Goal: Information Seeking & Learning: Learn about a topic

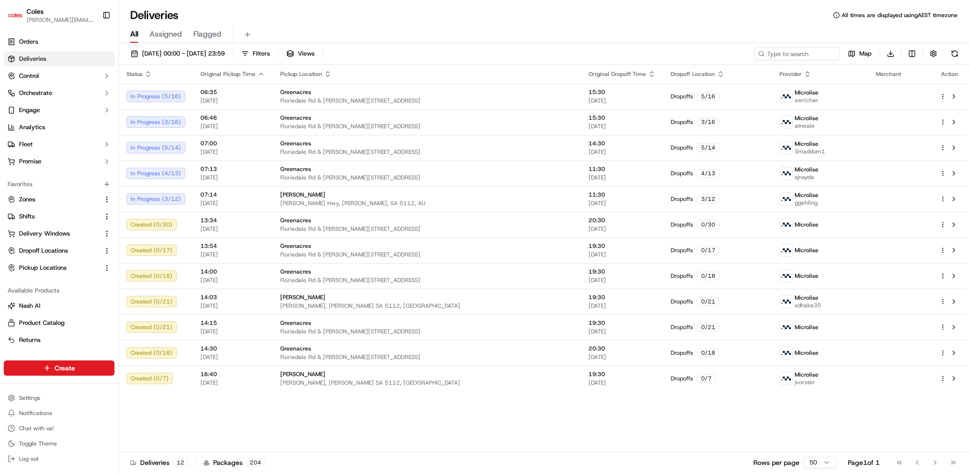
click at [425, 26] on div "All Assigned Flagged" at bounding box center [544, 33] width 850 height 20
click at [55, 128] on link "Analytics" at bounding box center [59, 127] width 111 height 15
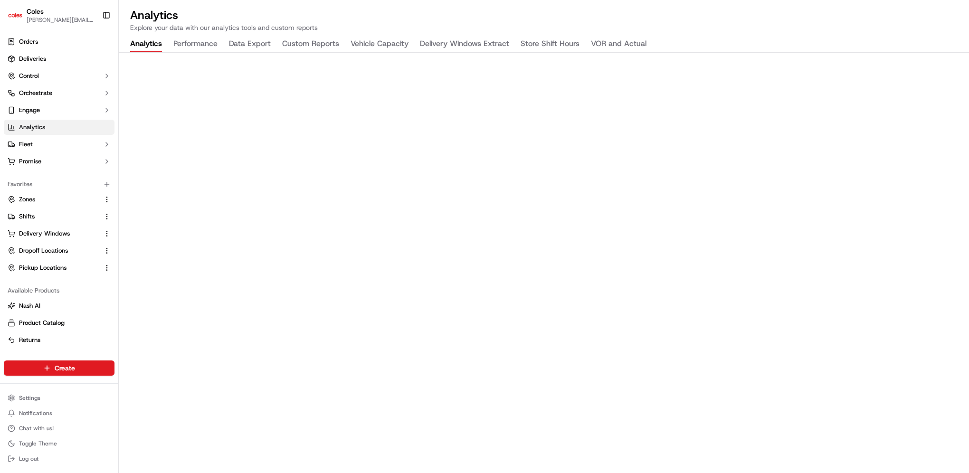
click at [395, 25] on p "Explore your data with our analytics tools and custom reports" at bounding box center [543, 27] width 827 height 9
click at [376, 41] on button "Vehicle Capacity" at bounding box center [380, 44] width 58 height 16
